Goal: Task Accomplishment & Management: Manage account settings

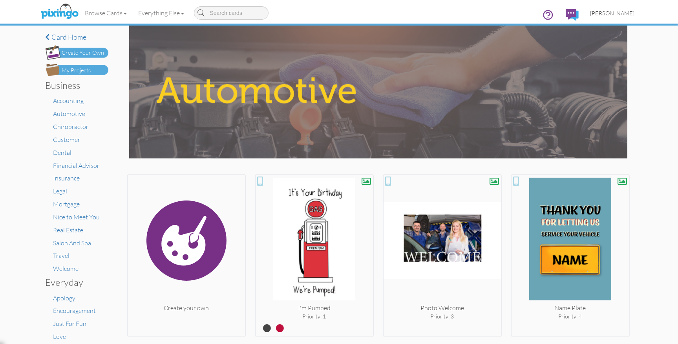
click at [627, 11] on span "[PERSON_NAME]" at bounding box center [613, 13] width 44 height 7
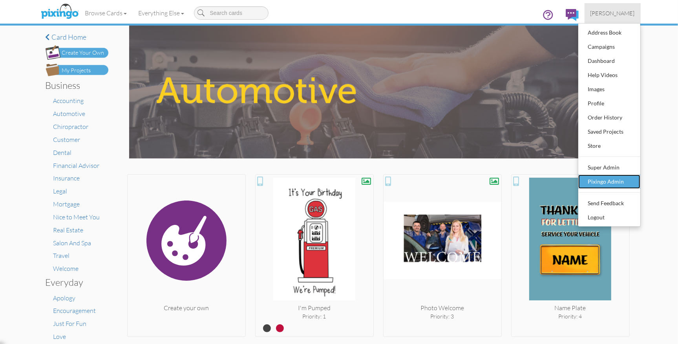
click at [609, 176] on div "Pixingo Admin" at bounding box center [609, 182] width 46 height 12
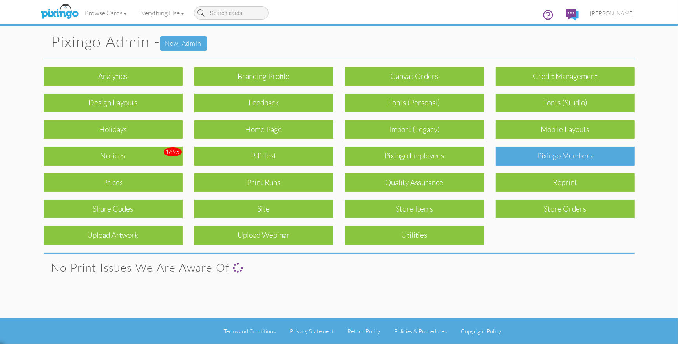
click at [574, 156] on div "Pixingo Members" at bounding box center [565, 155] width 139 height 18
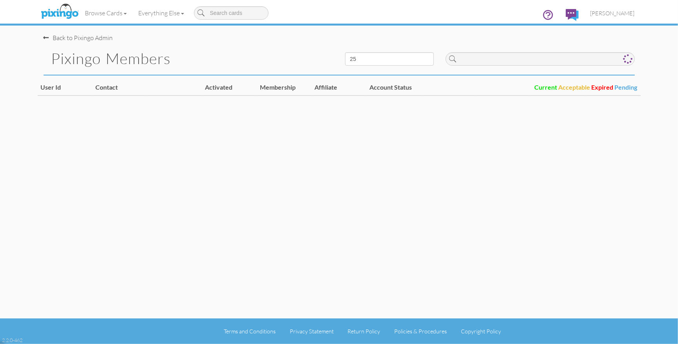
click at [157, 2] on div "Browse Cards Business Accounting Automotive Chiropractor Customer Dental Financ…" at bounding box center [339, 15] width 591 height 31
click at [63, 11] on img at bounding box center [60, 12] width 42 height 20
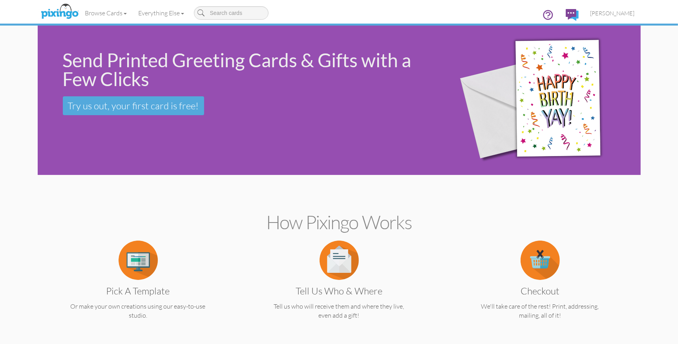
click at [218, 38] on div "Send Printed Greeting Cards & Gifts with a Few Clicks Try us out, your first ca…" at bounding box center [239, 83] width 402 height 115
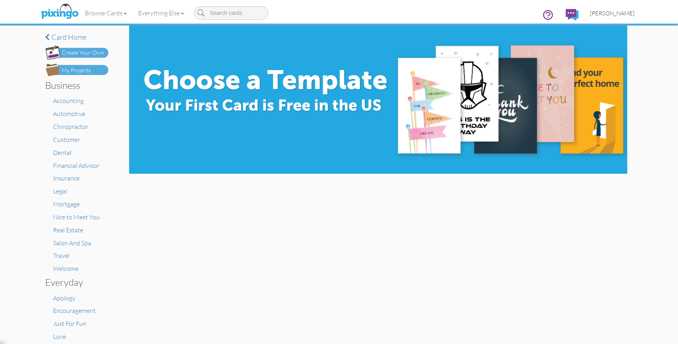
click at [614, 13] on span "[PERSON_NAME]" at bounding box center [613, 13] width 44 height 7
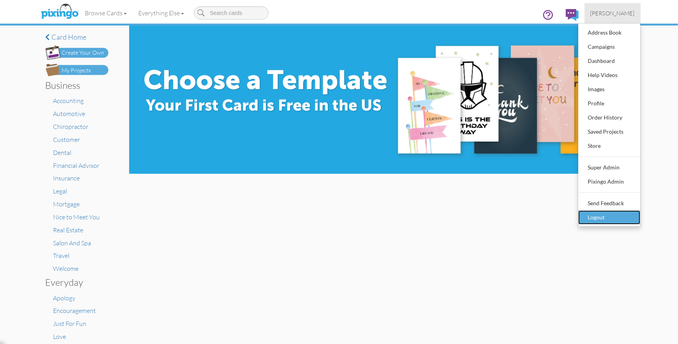
click at [601, 214] on div "Logout" at bounding box center [609, 217] width 46 height 12
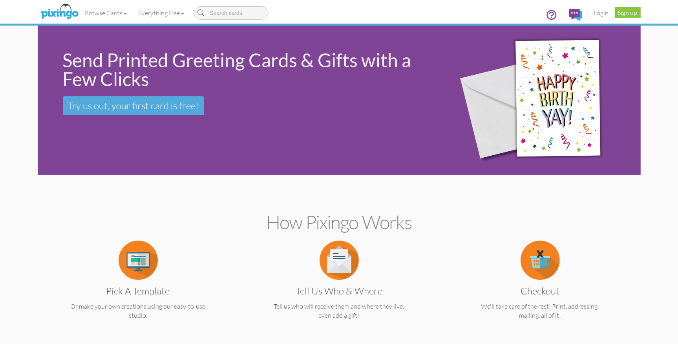
click at [361, 177] on section "Send Printed Greeting Cards & Gifts with a Few Clicks Try us out, your first ca…" at bounding box center [339, 102] width 591 height 153
click at [599, 14] on link "Login" at bounding box center [601, 13] width 27 height 20
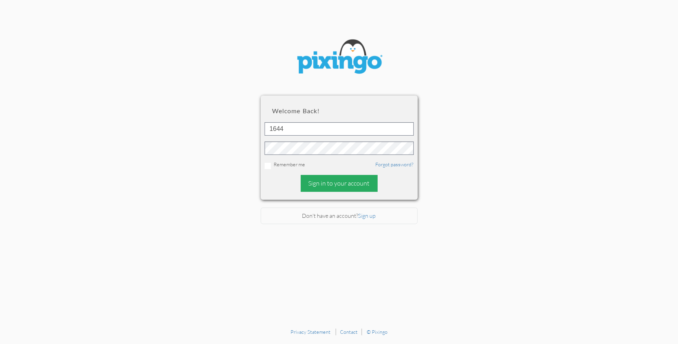
click at [344, 185] on div "Sign in to your account" at bounding box center [339, 183] width 77 height 17
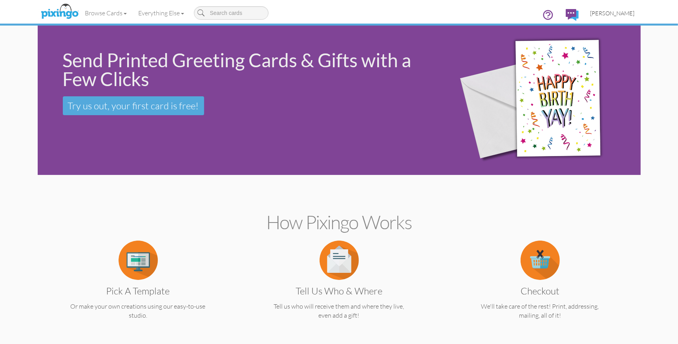
click at [621, 15] on span "[PERSON_NAME]" at bounding box center [613, 13] width 44 height 7
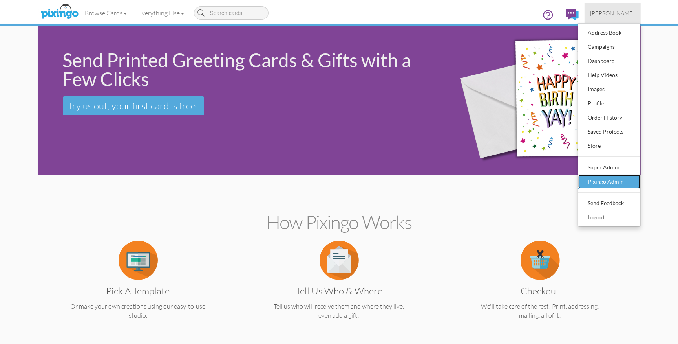
click at [615, 180] on div "Pixingo Admin" at bounding box center [609, 182] width 46 height 12
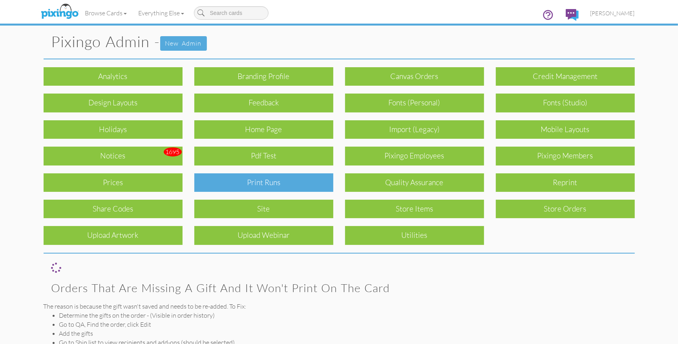
click at [286, 184] on div "Print Runs" at bounding box center [263, 182] width 139 height 18
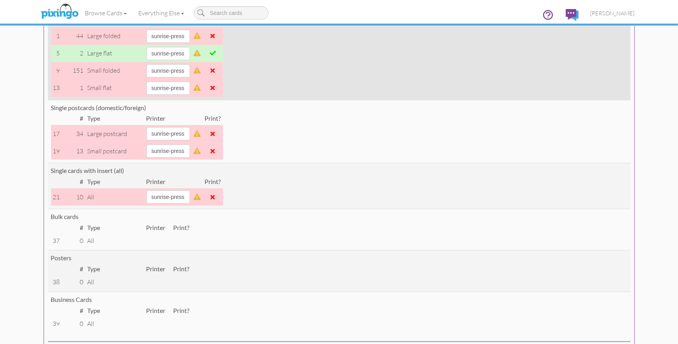
scroll to position [135, 0]
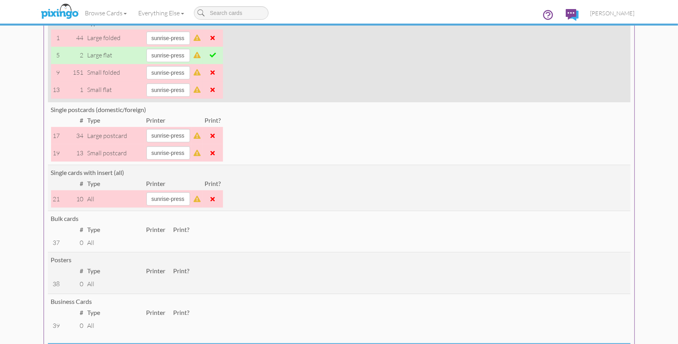
click at [216, 53] on span at bounding box center [213, 55] width 6 height 6
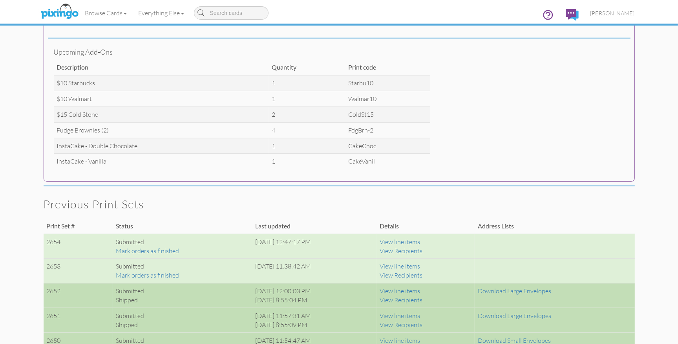
scroll to position [394, 0]
